Goal: Find specific page/section: Find specific page/section

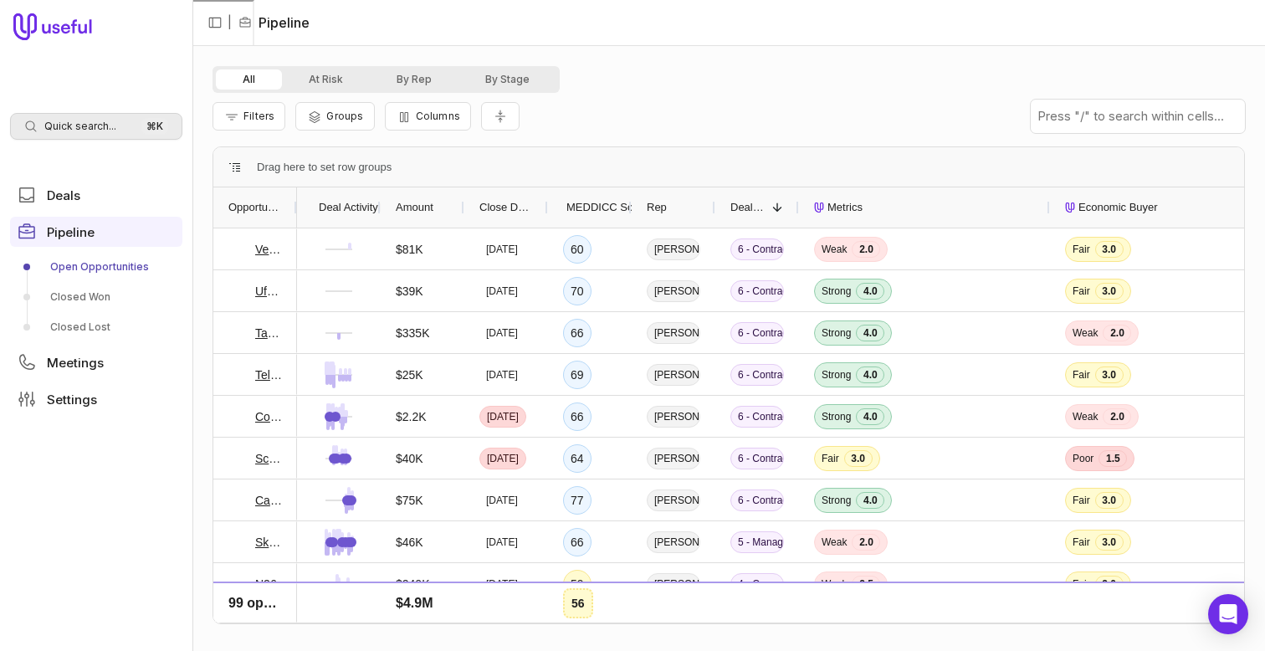
click at [94, 132] on span "Quick search..." at bounding box center [80, 126] width 72 height 13
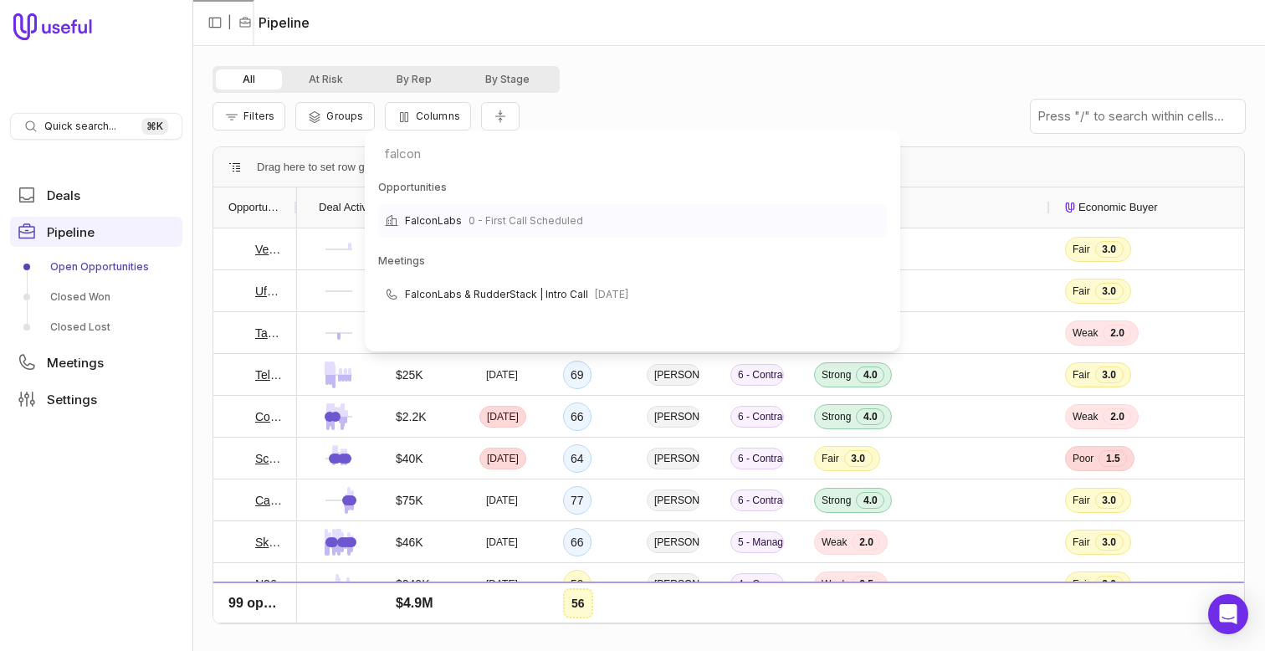
type input "falcon"
drag, startPoint x: 482, startPoint y: 223, endPoint x: 471, endPoint y: 220, distance: 11.4
click at [471, 220] on span "0 - First Call Scheduled" at bounding box center [525, 221] width 115 height 20
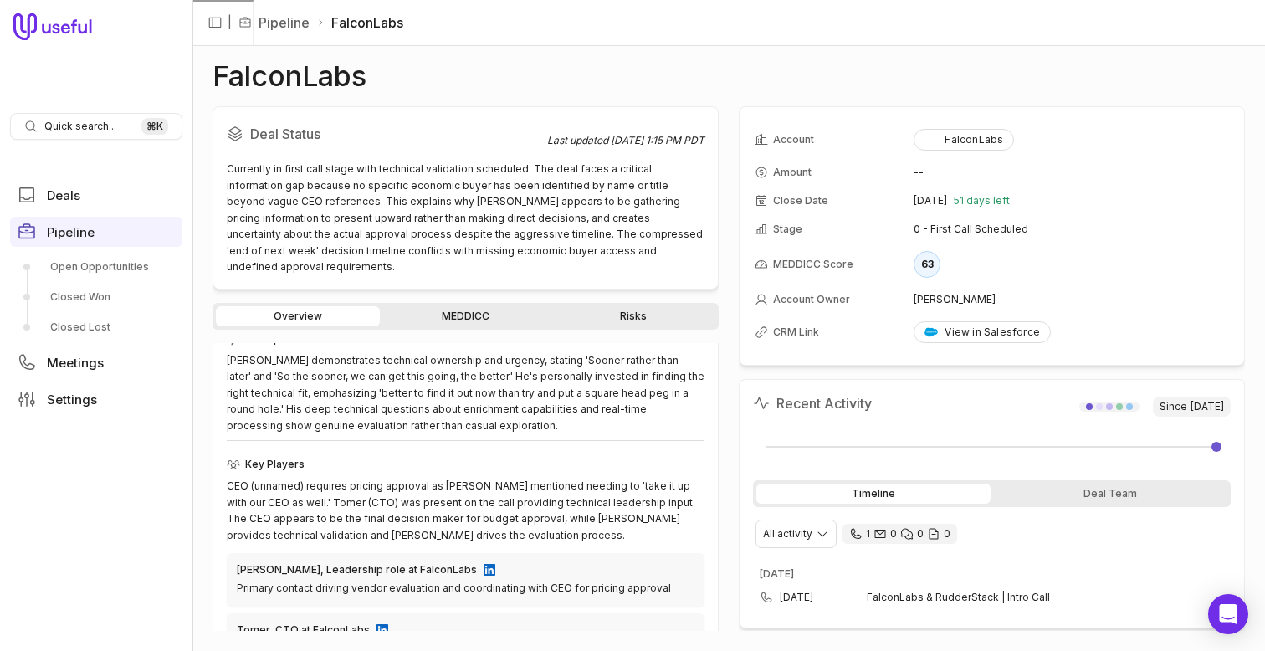
scroll to position [447, 0]
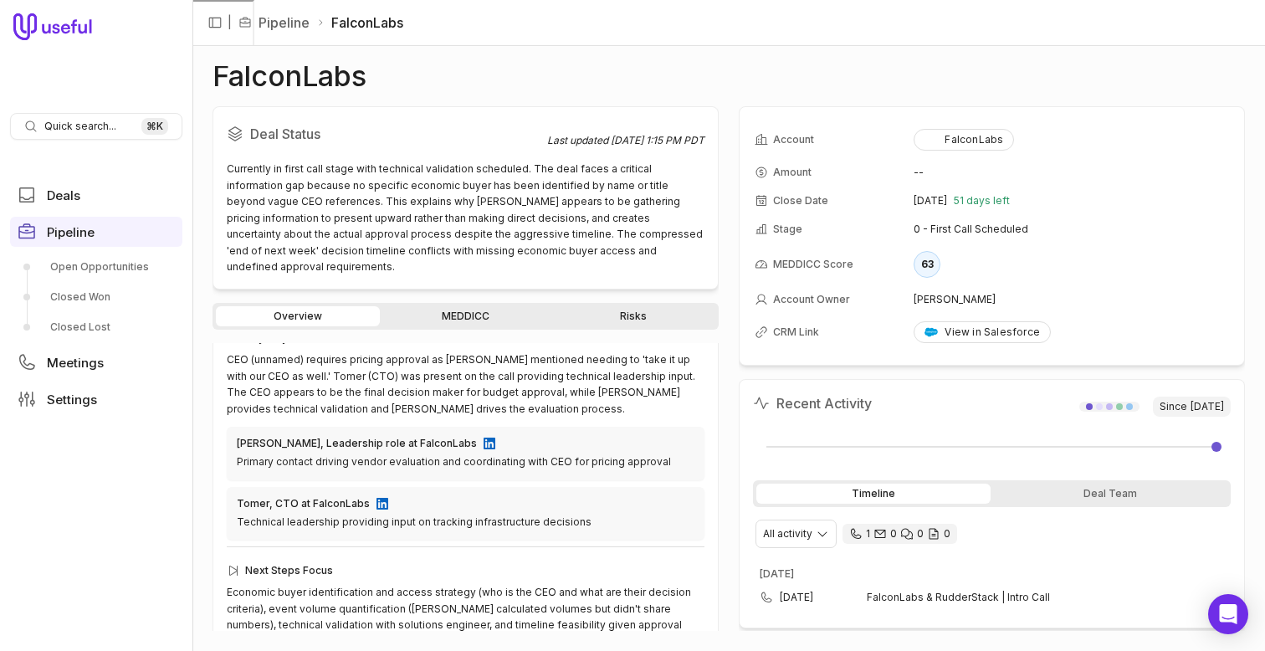
click at [479, 309] on link "MEDDICC" at bounding box center [465, 316] width 164 height 20
